Goal: Transaction & Acquisition: Purchase product/service

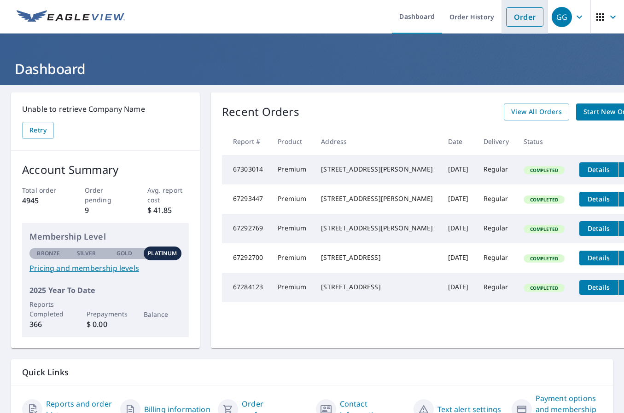
click at [518, 15] on link "Order" at bounding box center [524, 16] width 37 height 19
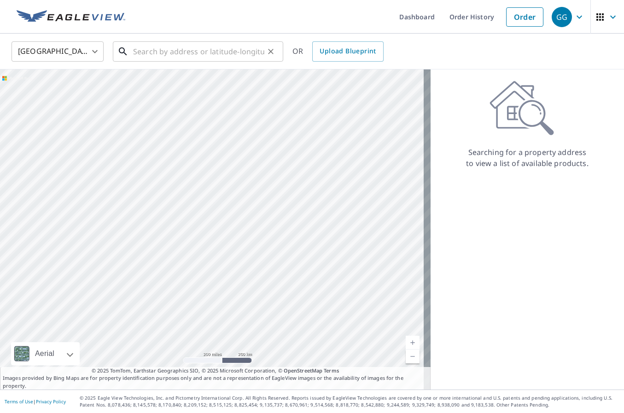
click at [147, 57] on input "text" at bounding box center [198, 52] width 131 height 26
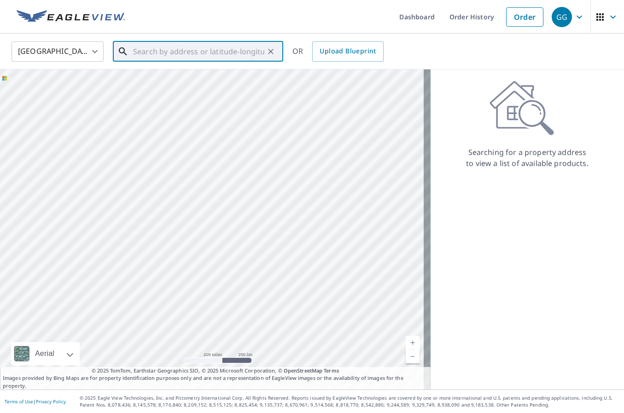
paste input "[STREET_ADDRESS]"
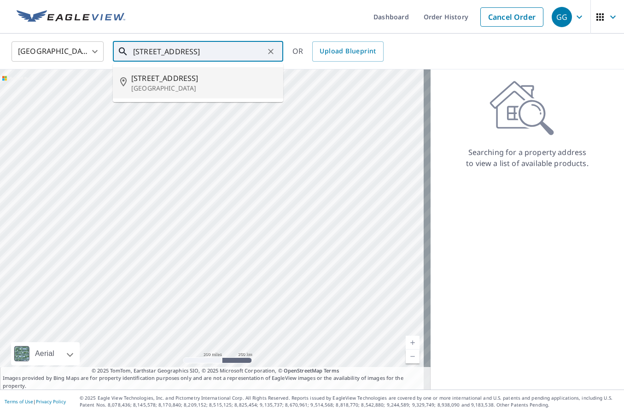
click at [183, 84] on p "[GEOGRAPHIC_DATA]" at bounding box center [203, 88] width 145 height 9
type input "[STREET_ADDRESS][PERSON_NAME]"
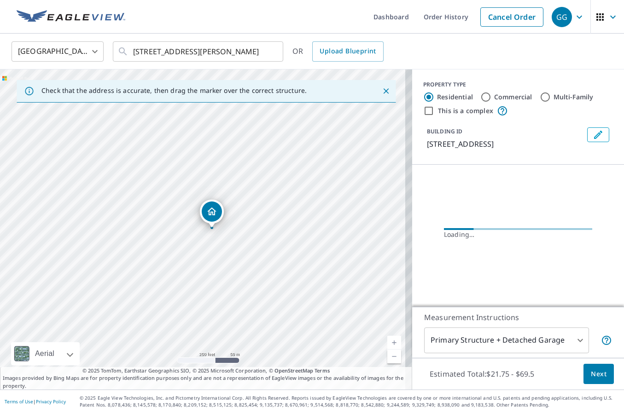
click at [591, 379] on span "Next" at bounding box center [599, 375] width 16 height 12
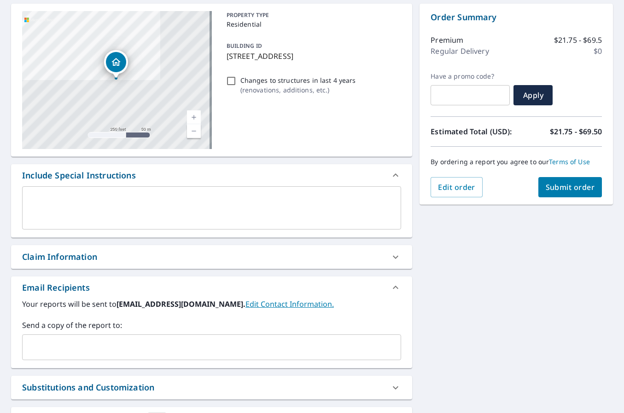
scroll to position [92, 0]
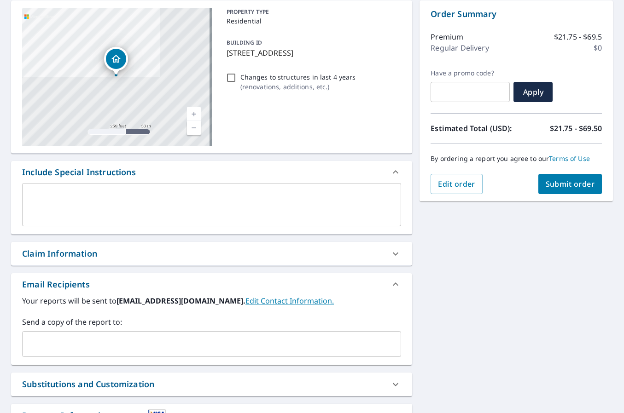
click at [184, 257] on div "Claim Information" at bounding box center [203, 254] width 362 height 12
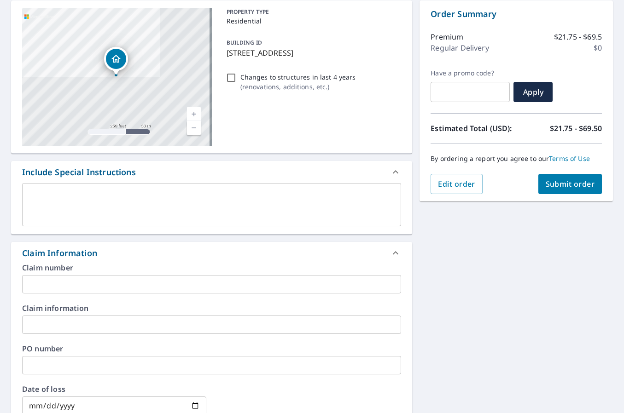
click at [167, 282] on input "text" at bounding box center [211, 284] width 379 height 18
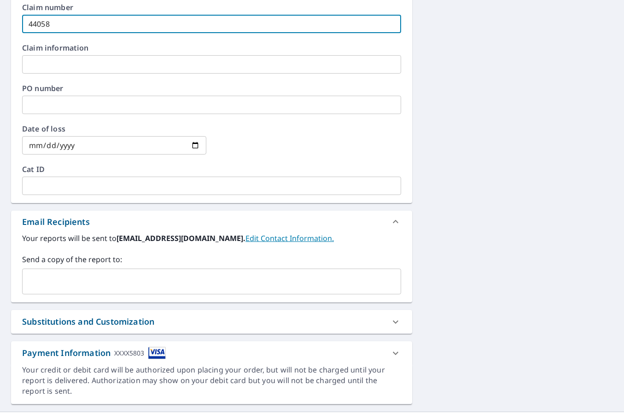
scroll to position [368, 0]
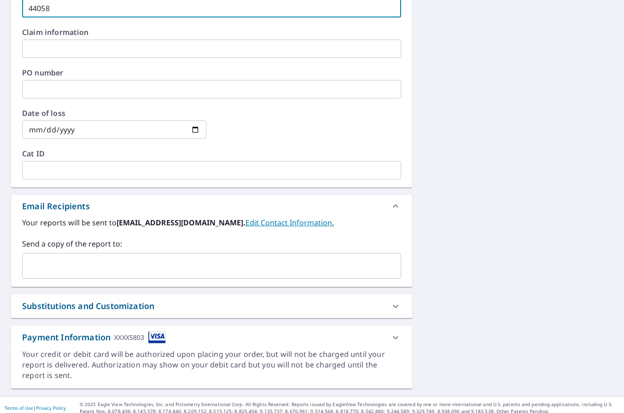
click at [167, 276] on div "​" at bounding box center [211, 266] width 379 height 26
type input "44058"
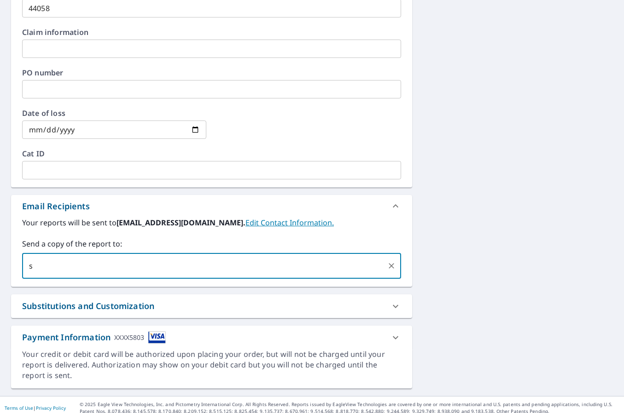
type input "[EMAIL_ADDRESS][DOMAIN_NAME]"
click at [138, 308] on div "Substitutions and Customization" at bounding box center [88, 306] width 132 height 12
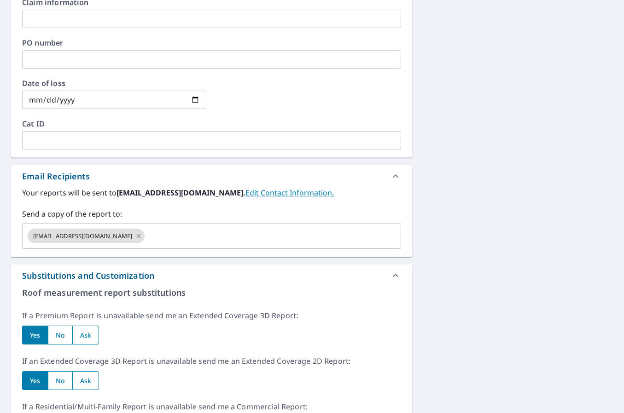
scroll to position [414, 0]
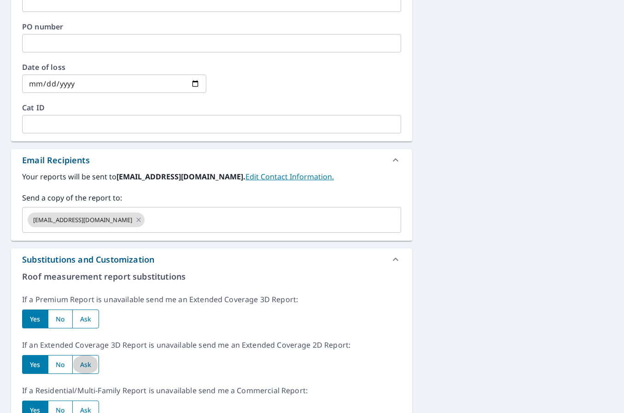
click at [93, 367] on input "radio" at bounding box center [85, 364] width 27 height 19
radio input "true"
click at [84, 330] on div "Roof measurement report substitutions If a Premium Report is unavailable send m…" at bounding box center [211, 408] width 379 height 275
click at [93, 327] on input "radio" at bounding box center [85, 319] width 27 height 19
radio input "true"
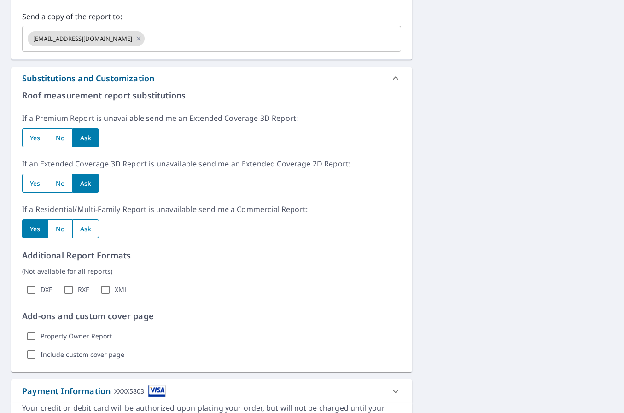
scroll to position [598, 0]
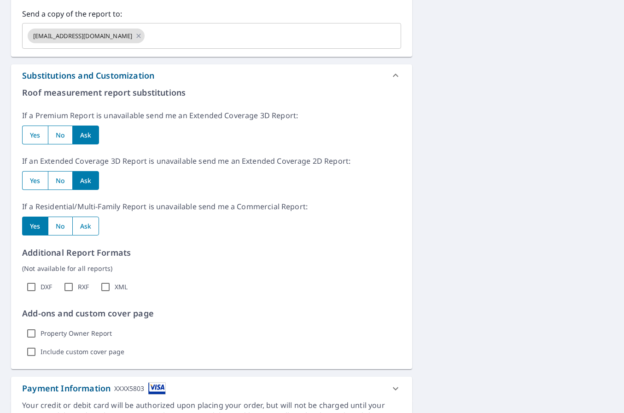
click at [81, 228] on input "radio" at bounding box center [85, 226] width 27 height 19
radio input "true"
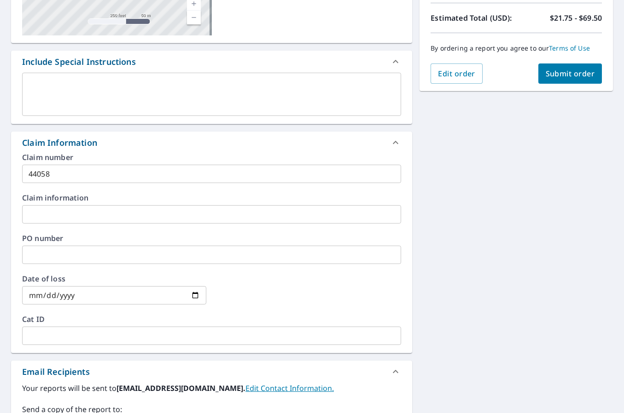
scroll to position [196, 0]
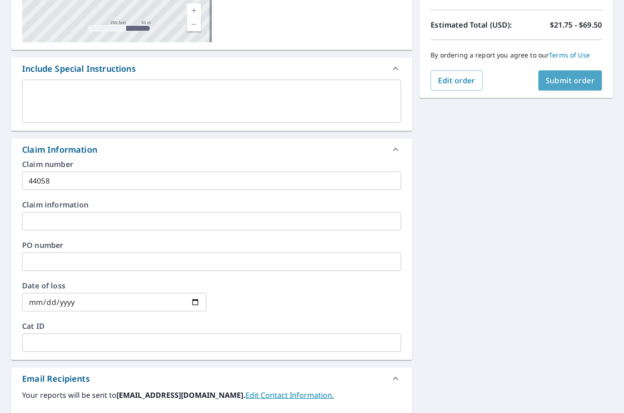
click at [569, 76] on span "Submit order" at bounding box center [570, 80] width 49 height 10
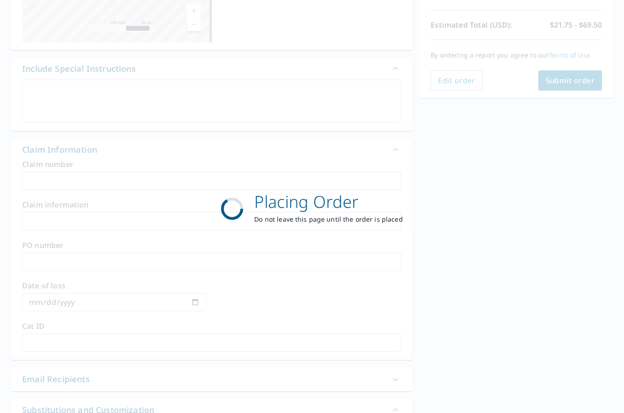
scroll to position [128, 0]
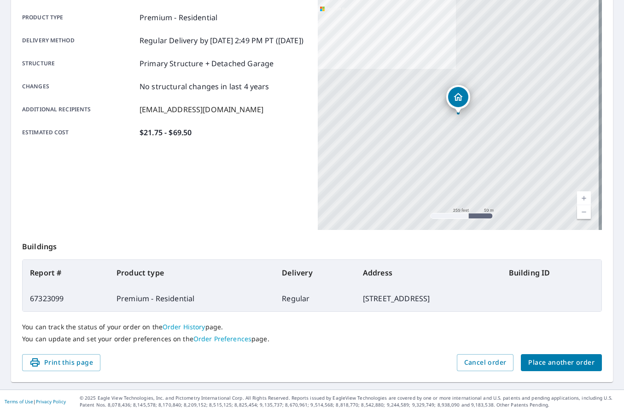
click at [559, 367] on span "Place another order" at bounding box center [561, 363] width 66 height 12
